Goal: Information Seeking & Learning: Learn about a topic

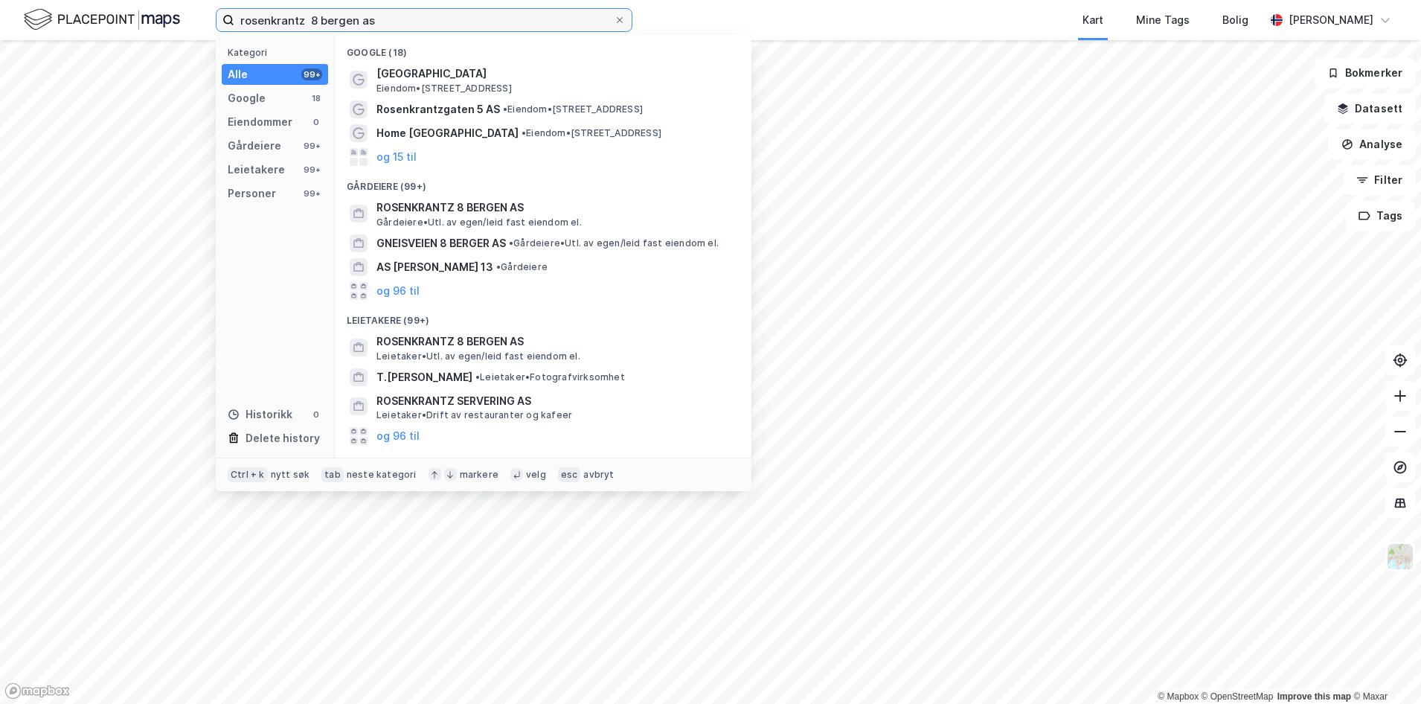
click at [254, 20] on input "rosenkrantz 8 bergen as" at bounding box center [423, 20] width 379 height 22
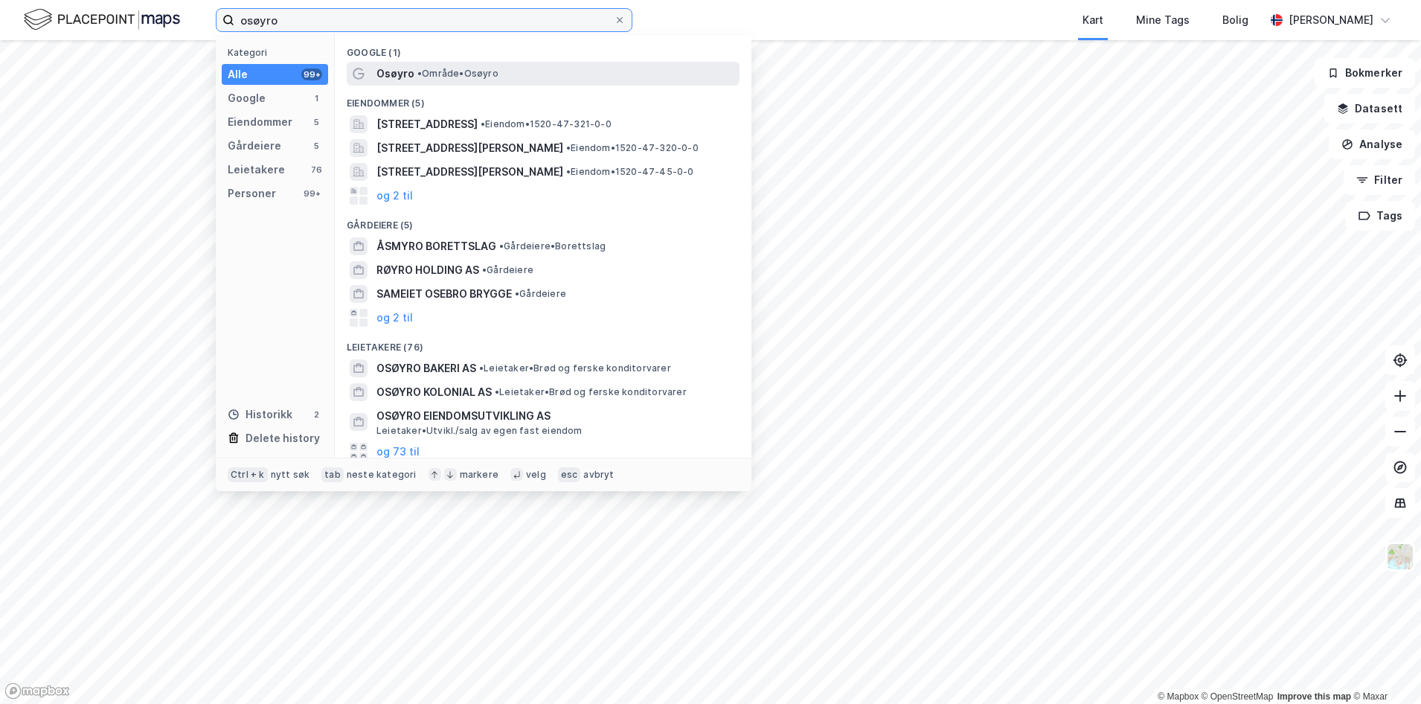
type input "osøyro"
click at [448, 75] on span "• Område • [GEOGRAPHIC_DATA]" at bounding box center [457, 74] width 81 height 12
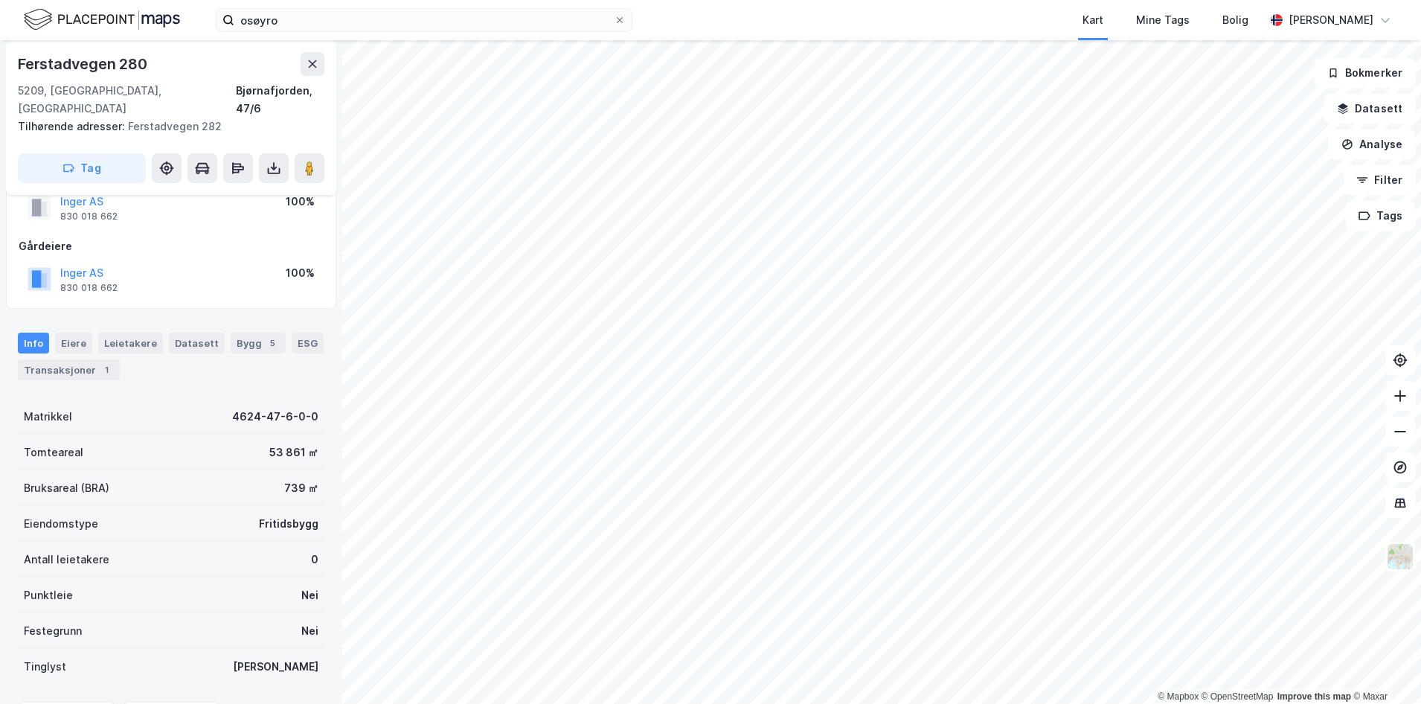
scroll to position [124, 0]
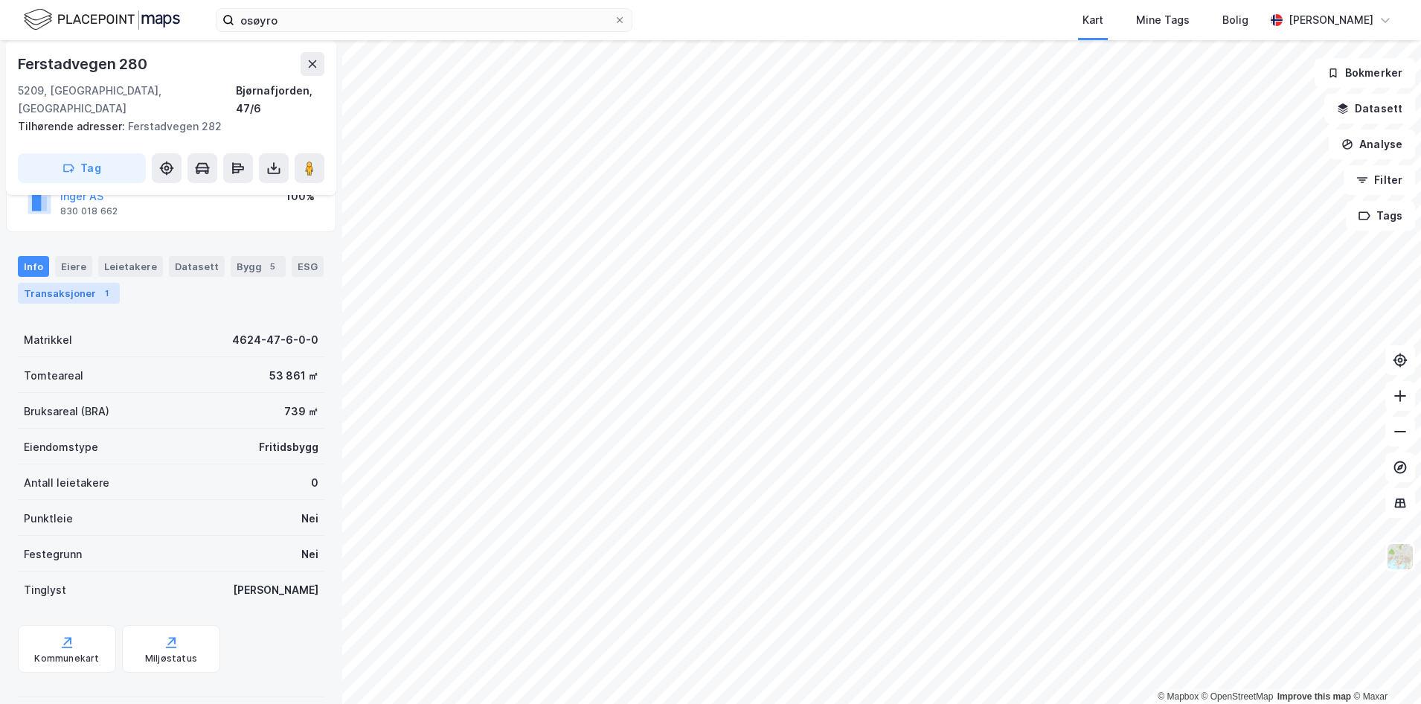
click at [46, 283] on div "Transaksjoner 1" at bounding box center [69, 293] width 102 height 21
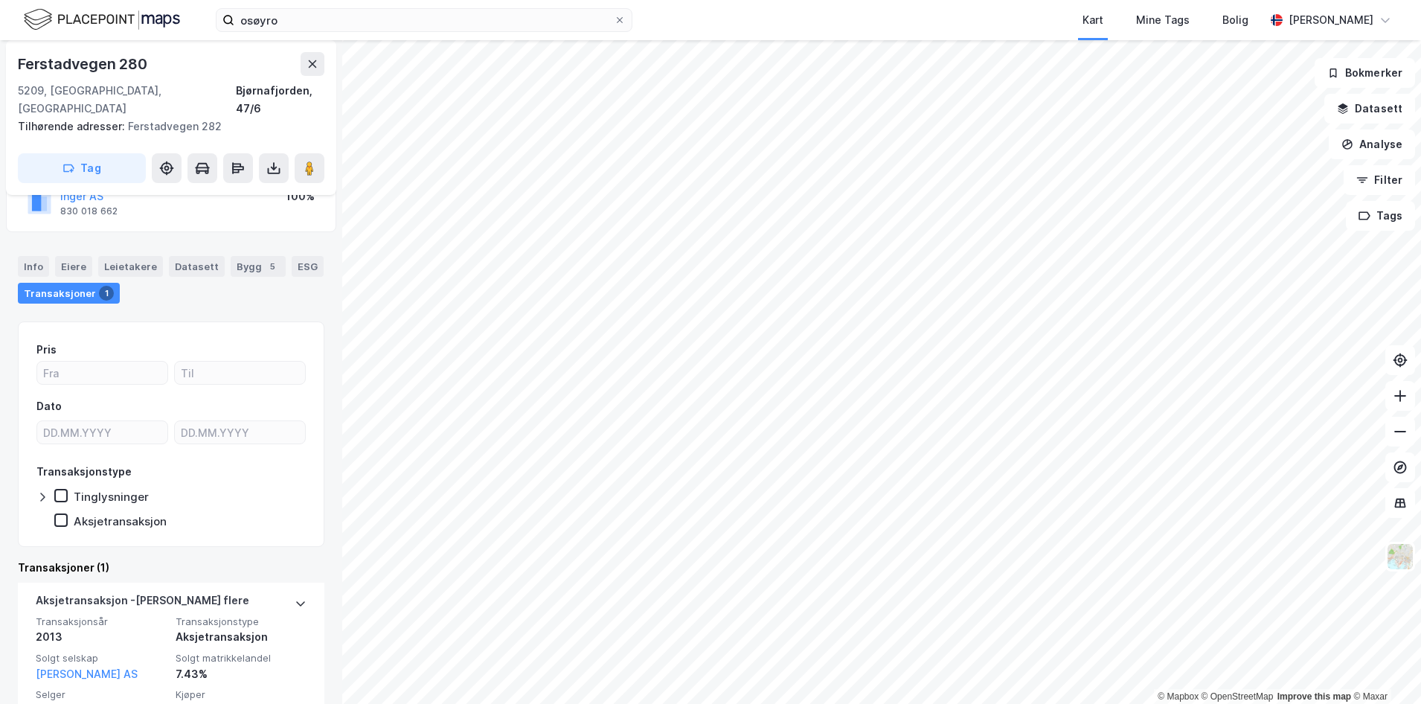
scroll to position [184, 0]
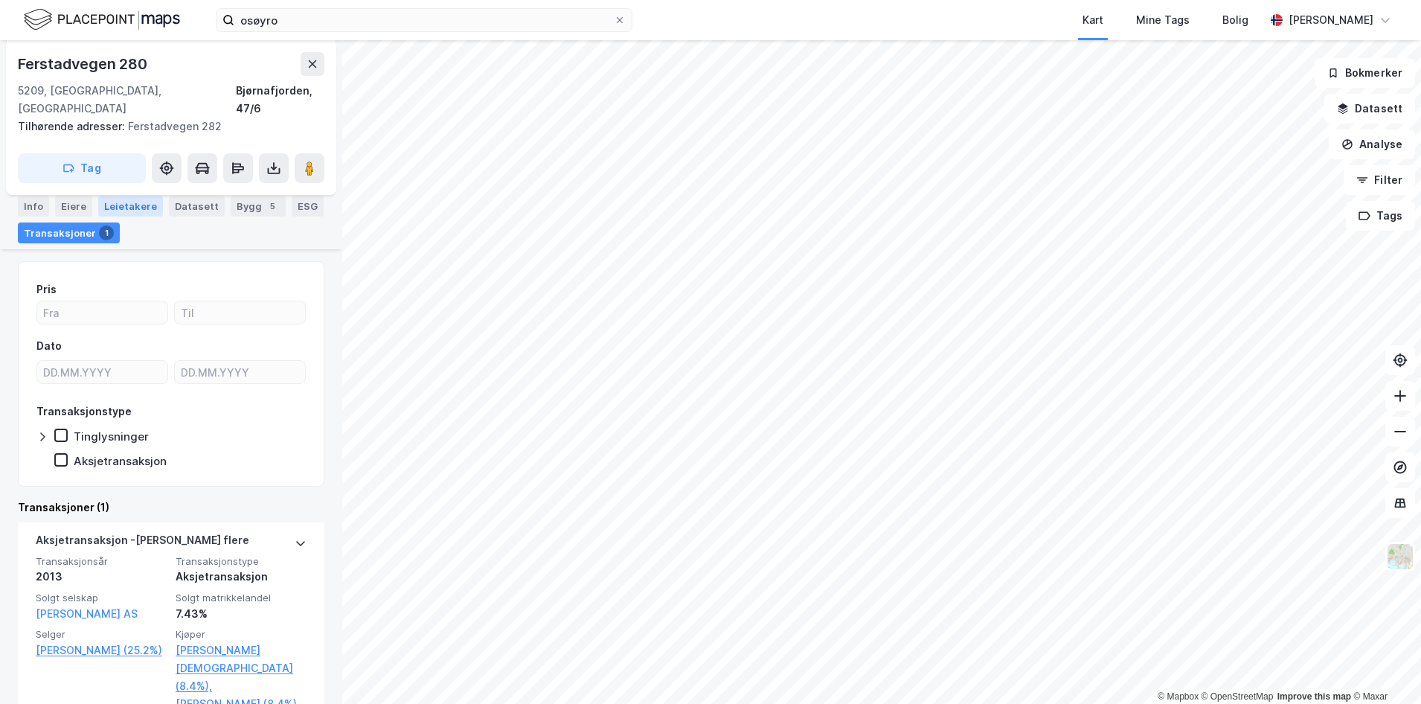
click at [126, 209] on div "Leietakere" at bounding box center [130, 206] width 65 height 21
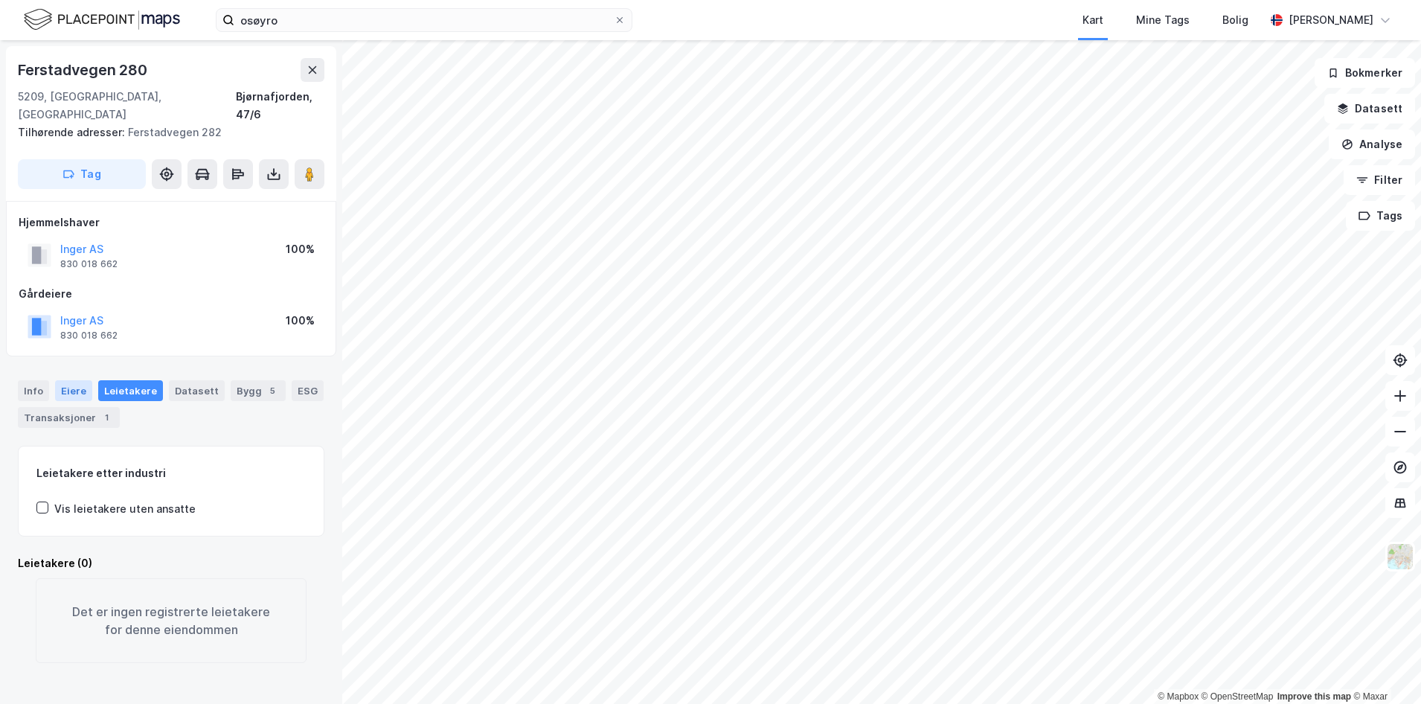
click at [78, 380] on div "Eiere" at bounding box center [73, 390] width 37 height 21
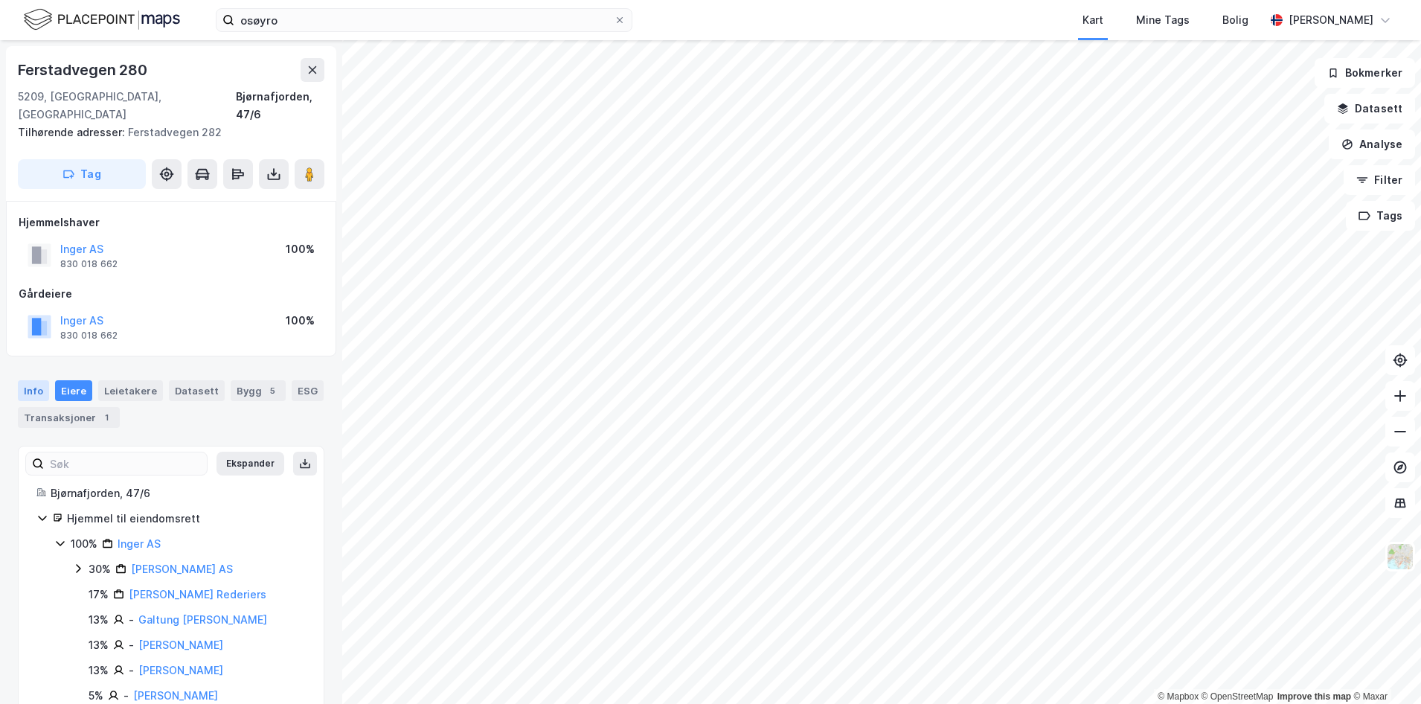
click at [32, 380] on div "Info" at bounding box center [33, 390] width 31 height 21
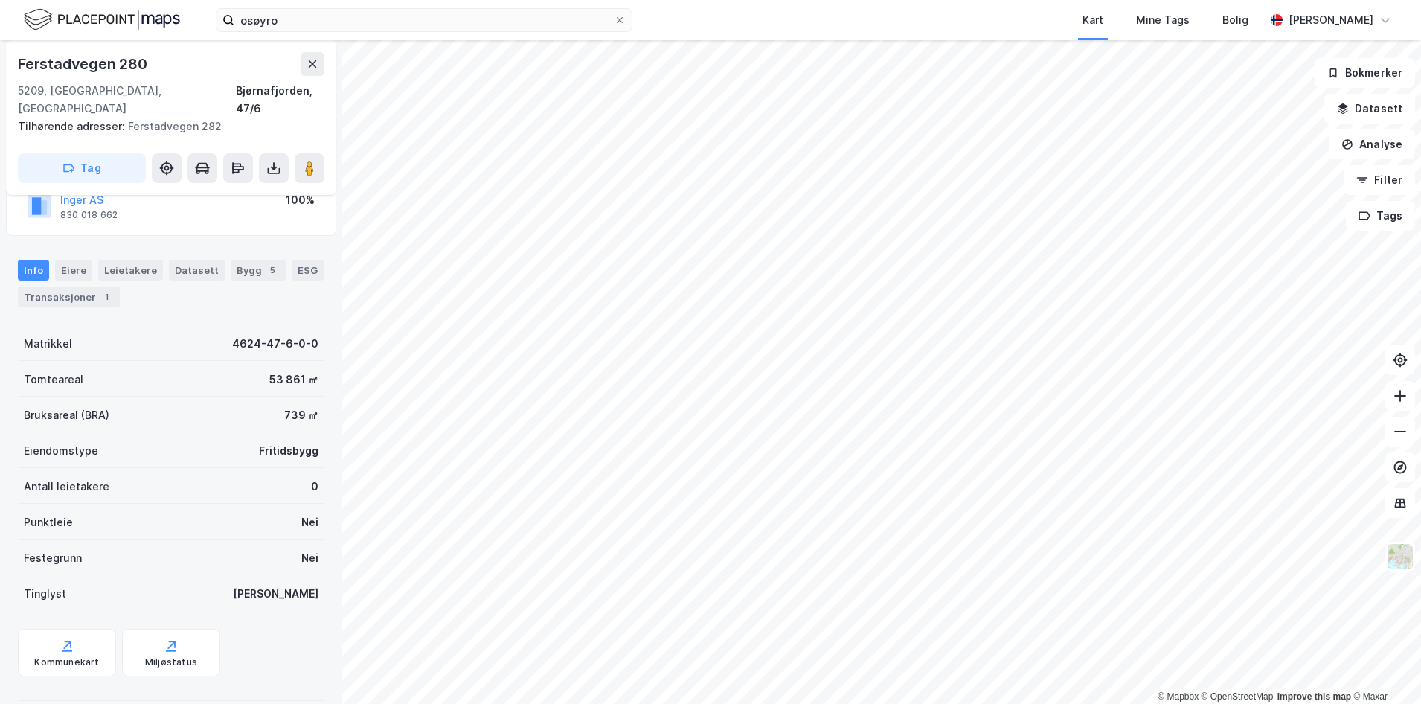
scroll to position [124, 0]
click at [76, 256] on div "Eiere" at bounding box center [73, 266] width 37 height 21
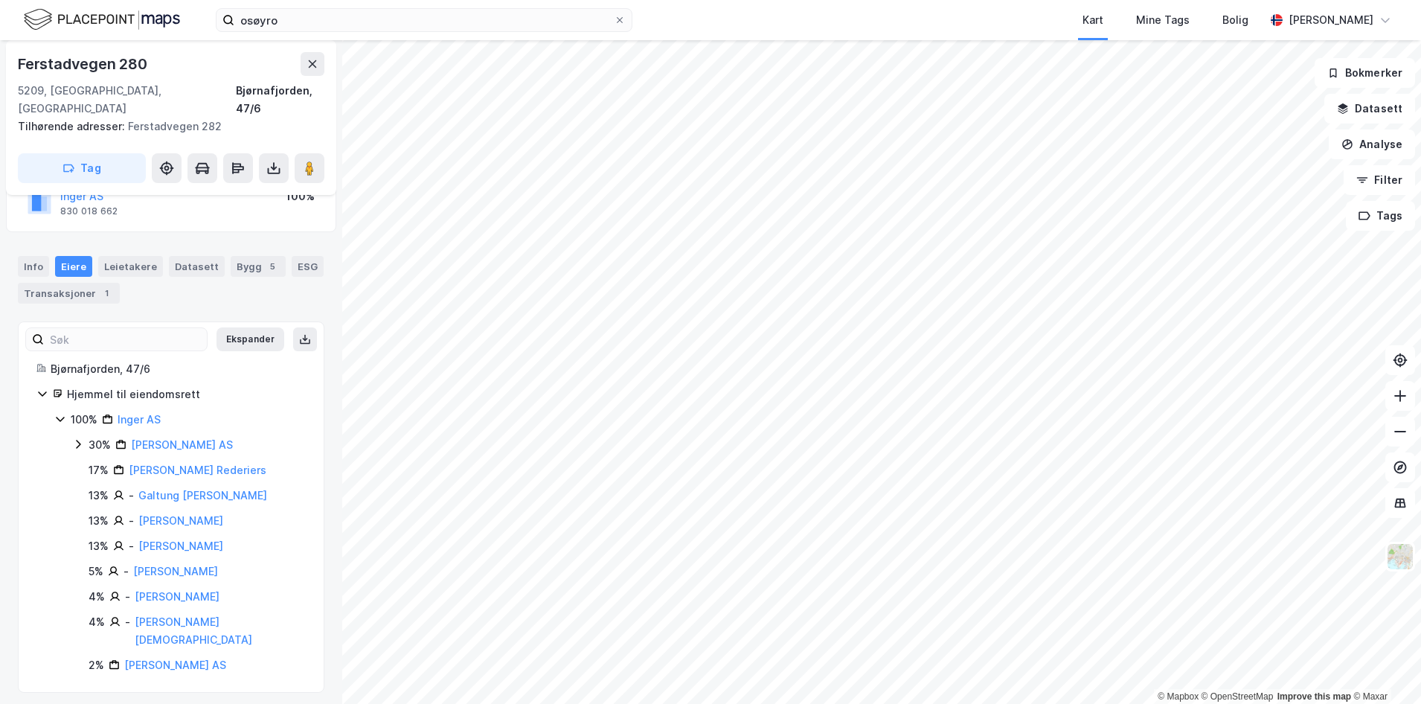
scroll to position [95, 0]
